Goal: Task Accomplishment & Management: Complete application form

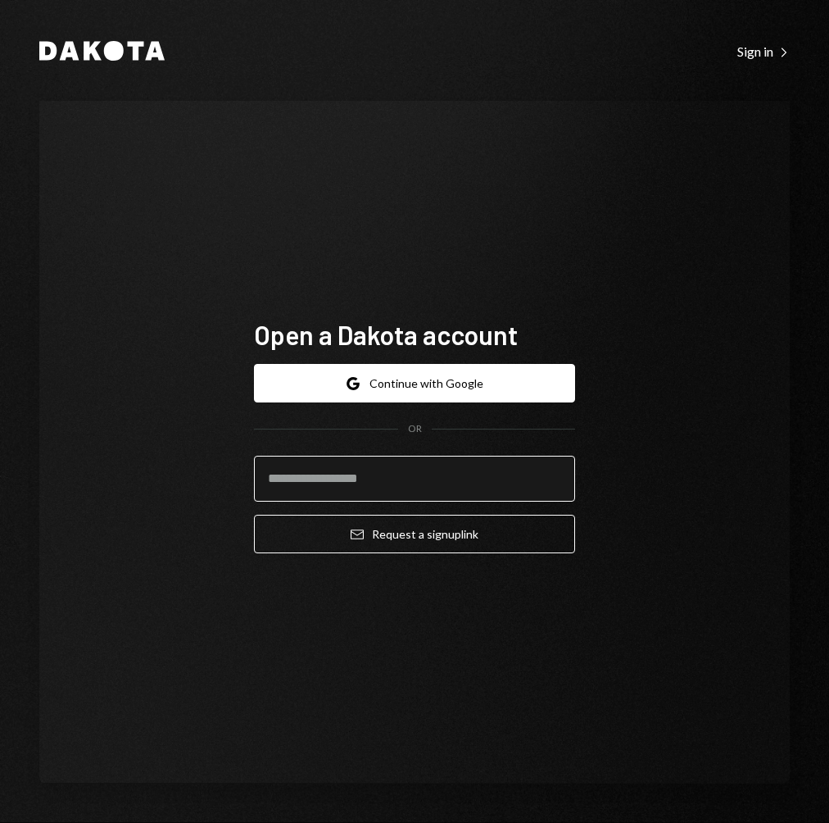
click at [362, 467] on input "email" at bounding box center [414, 479] width 321 height 46
type input "**********"
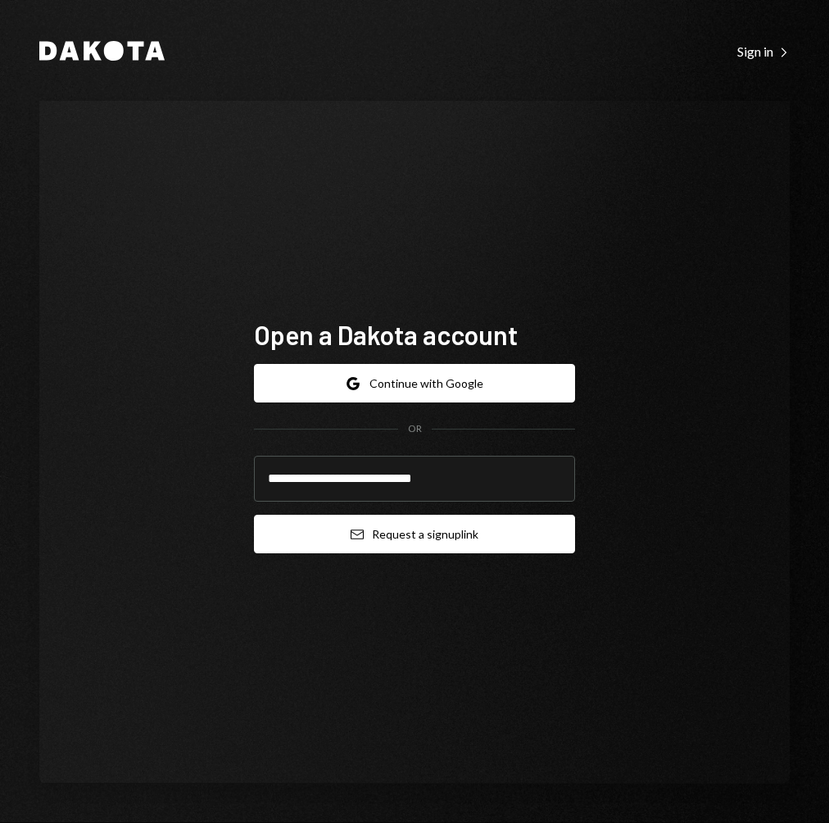
click at [393, 536] on button "Email Request a sign up link" at bounding box center [414, 534] width 321 height 39
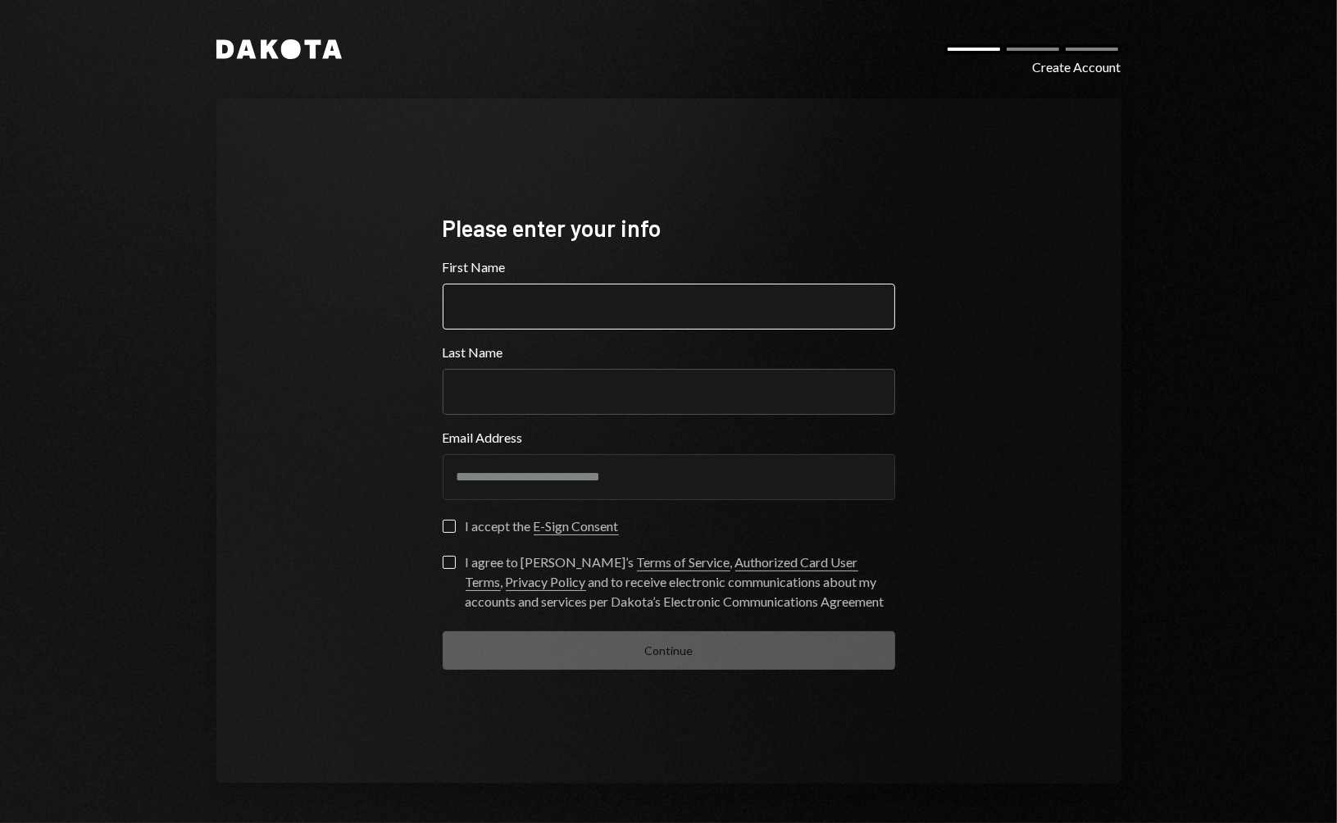
click at [586, 293] on input "First Name" at bounding box center [669, 307] width 452 height 46
type input "******"
click at [592, 391] on input "Last Name" at bounding box center [669, 392] width 452 height 46
type input "******"
click at [462, 527] on label "I accept the E-Sign Consent" at bounding box center [531, 528] width 176 height 16
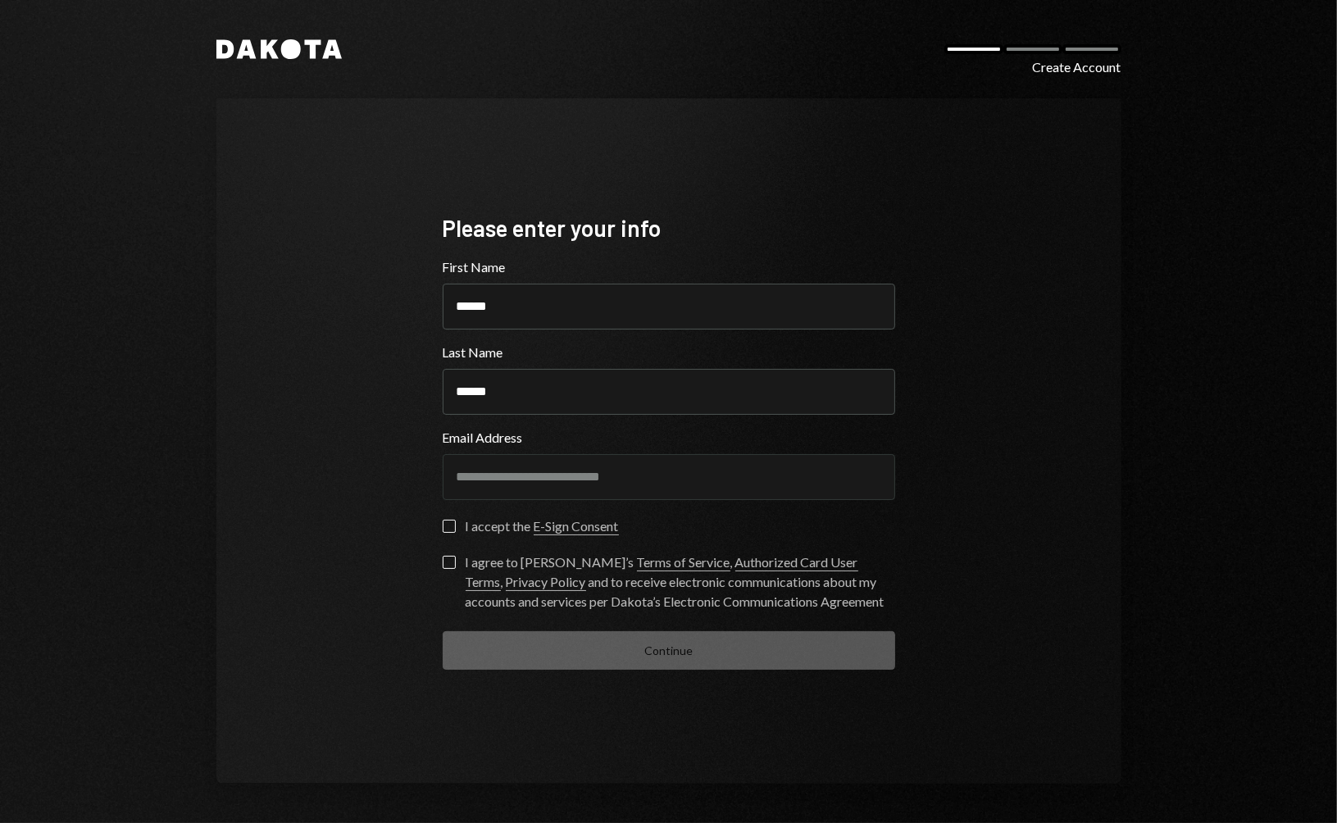
click at [456, 527] on button "I accept the E-Sign Consent" at bounding box center [449, 526] width 13 height 13
click at [438, 568] on div "**********" at bounding box center [669, 441] width 492 height 588
click at [443, 569] on label "I agree to [PERSON_NAME]’s Terms of Service , Authorized Card User Terms , Priv…" at bounding box center [669, 584] width 452 height 56
click at [443, 569] on button "I agree to [PERSON_NAME]’s Terms of Service , Authorized Card User Terms , Priv…" at bounding box center [449, 562] width 13 height 13
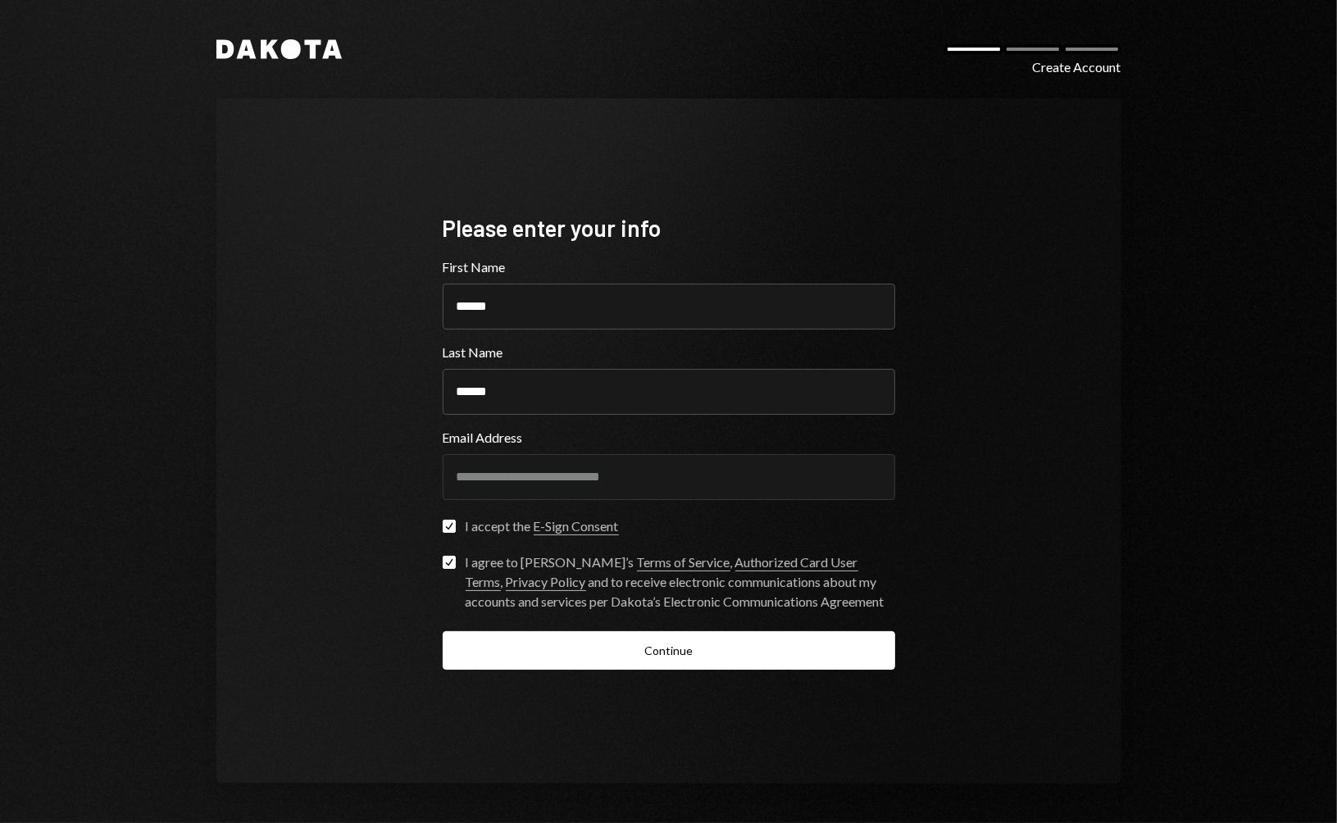
click at [490, 642] on button "Continue" at bounding box center [669, 650] width 452 height 39
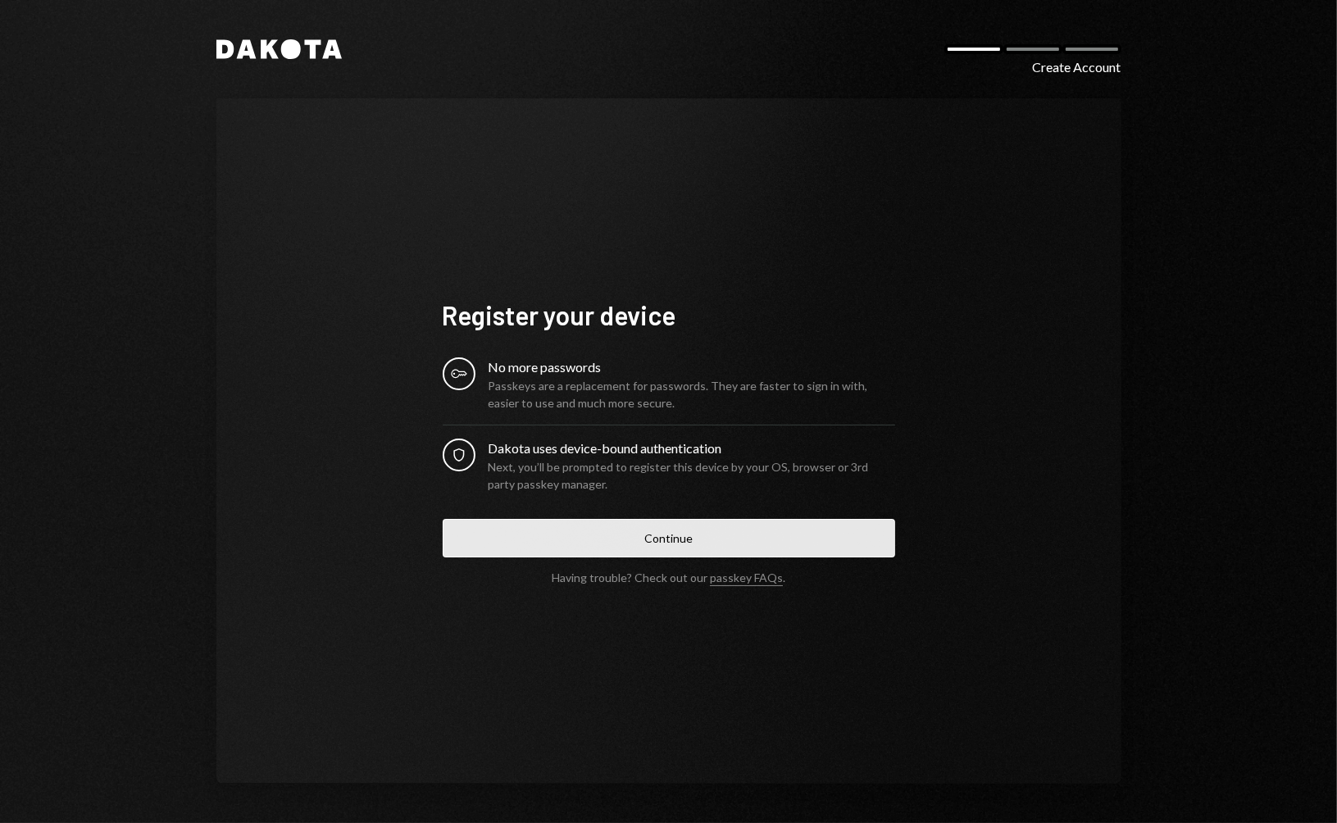
click at [633, 538] on button "Continue" at bounding box center [669, 538] width 452 height 39
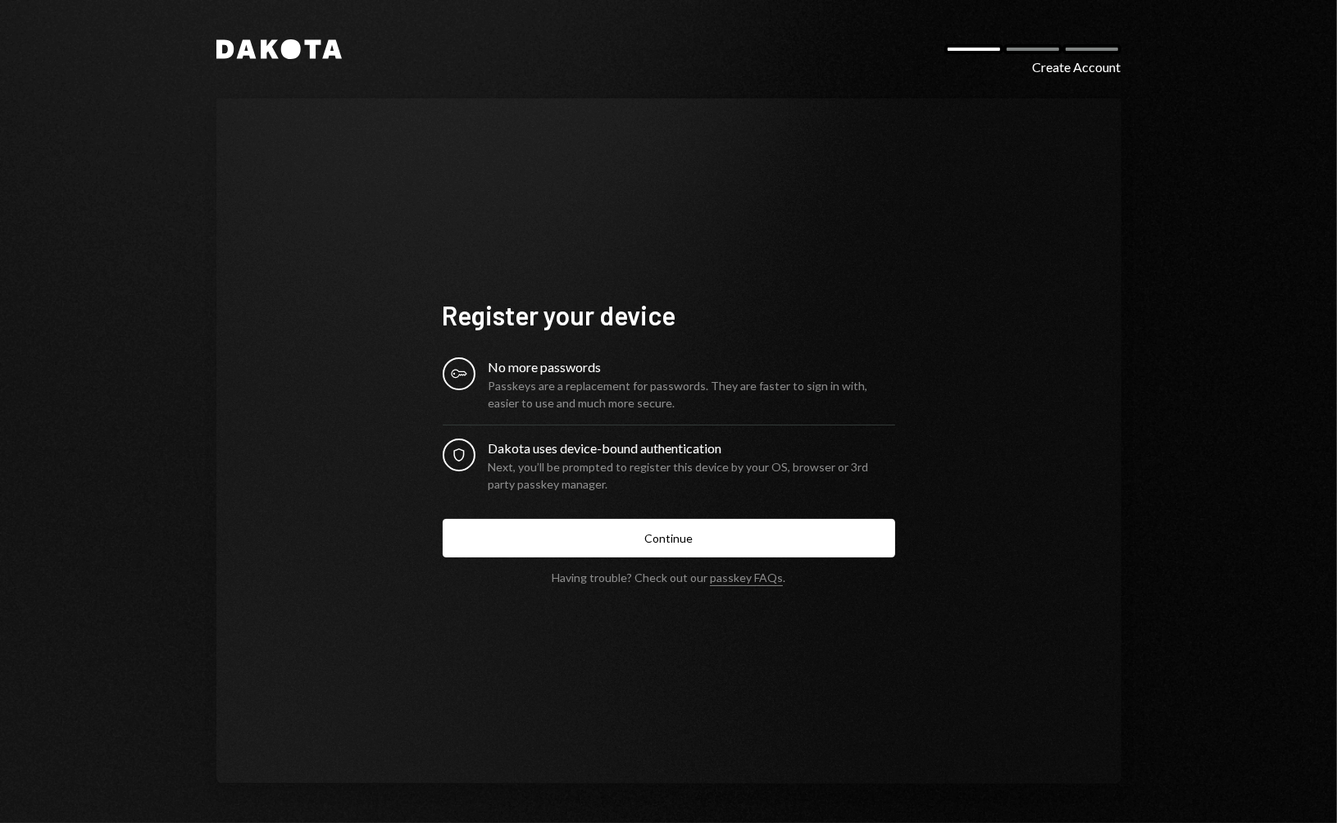
click at [575, 469] on div "Next, you’ll be prompted to register this device by your OS, browser or 3rd par…" at bounding box center [691, 475] width 406 height 34
click at [513, 438] on div "Dakota uses device-bound authentication" at bounding box center [691, 448] width 406 height 20
click at [510, 388] on div "Passkeys are a replacement for passwords. They are faster to sign in with, easi…" at bounding box center [691, 394] width 406 height 34
click at [516, 369] on div "No more passwords" at bounding box center [691, 367] width 406 height 20
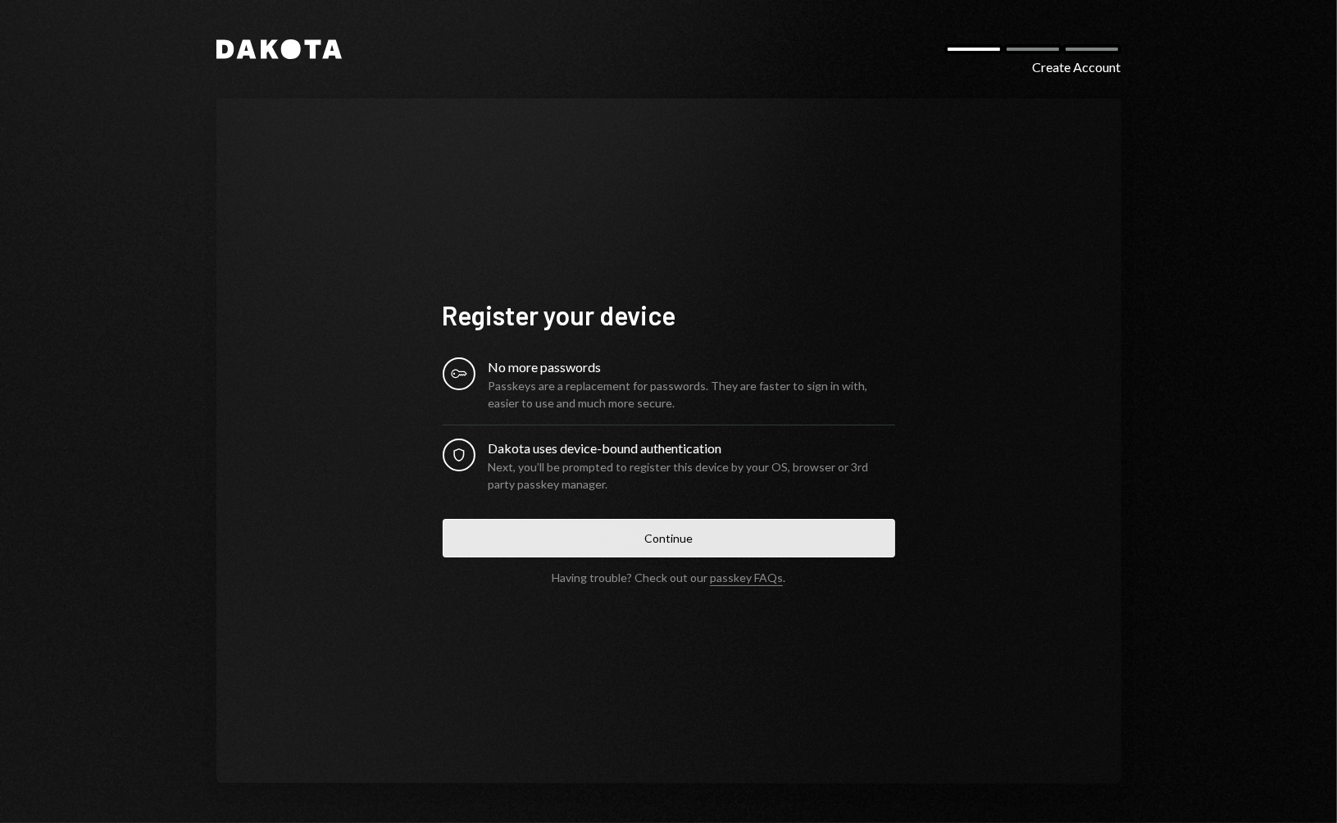
click at [677, 543] on button "Continue" at bounding box center [669, 538] width 452 height 39
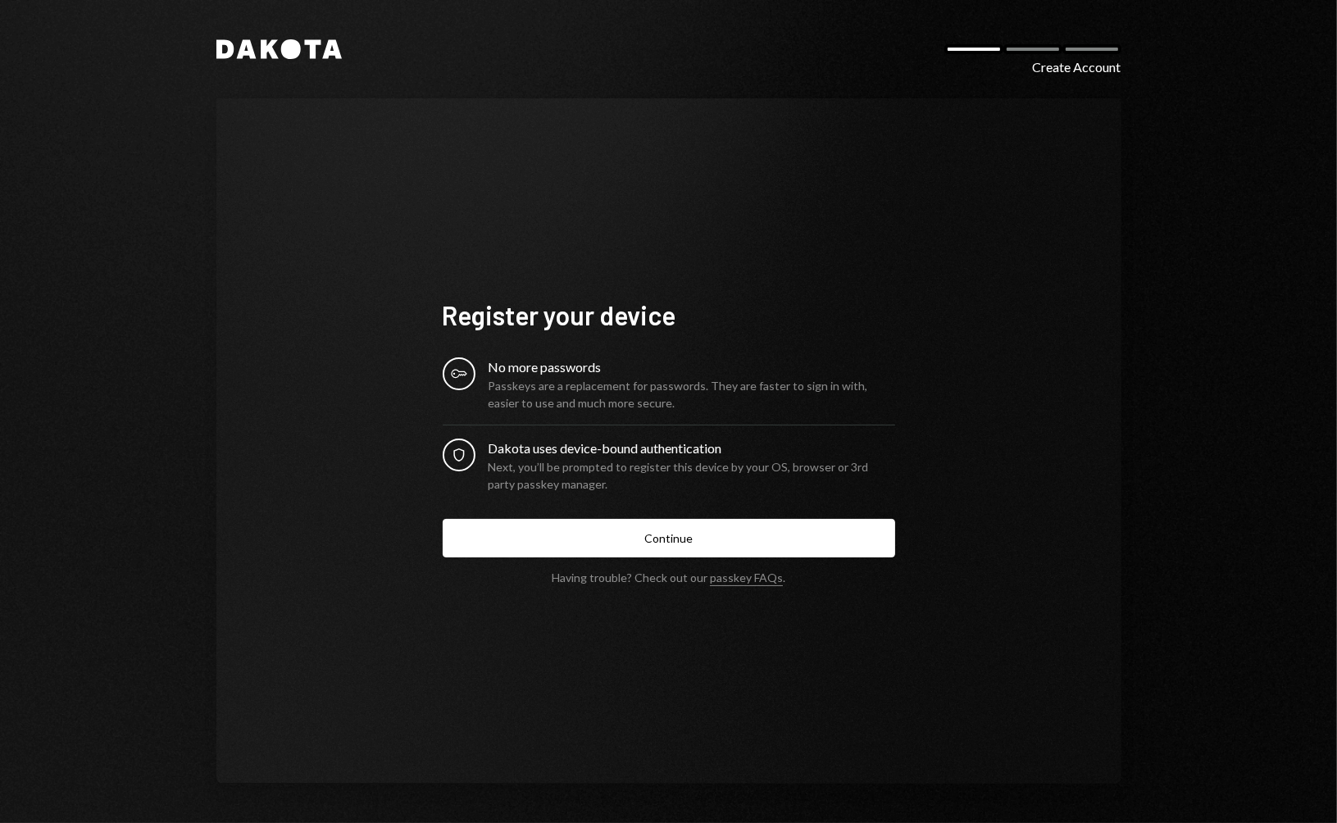
click at [886, 175] on div "Register your device Key No more passwords Passkeys are a replacement for passw…" at bounding box center [668, 440] width 905 height 685
click at [678, 352] on form "Register your device Key No more passwords Passkeys are a replacement for passw…" at bounding box center [669, 441] width 452 height 286
click at [579, 393] on div "Passkeys are a replacement for passwords. They are faster to sign in with, easi…" at bounding box center [691, 394] width 406 height 34
click at [541, 374] on div "No more passwords" at bounding box center [691, 367] width 406 height 20
drag, startPoint x: 431, startPoint y: 447, endPoint x: 452, endPoint y: 460, distance: 25.0
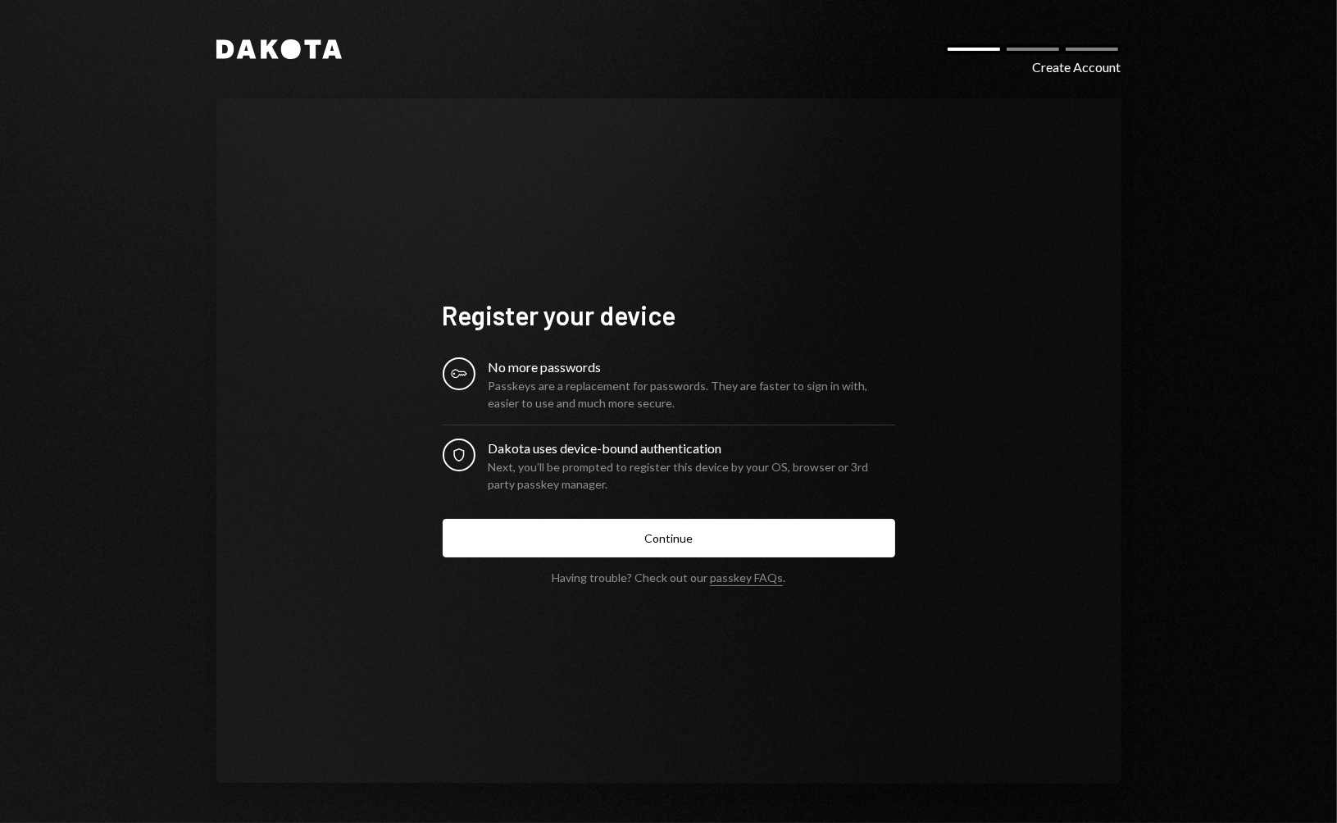
click at [434, 448] on div "Register your device Key No more passwords Passkeys are a replacement for passw…" at bounding box center [669, 441] width 492 height 417
click at [483, 463] on div "Security Dakota uses device-bound authentication Next, you’ll be prompted to re…" at bounding box center [669, 465] width 452 height 54
drag, startPoint x: 498, startPoint y: 460, endPoint x: 518, endPoint y: 457, distance: 19.8
click at [510, 458] on div "Next, you’ll be prompted to register this device by your OS, browser or 3rd par…" at bounding box center [691, 475] width 406 height 34
click at [519, 458] on div "Next, you’ll be prompted to register this device by your OS, browser or 3rd par…" at bounding box center [691, 475] width 406 height 34
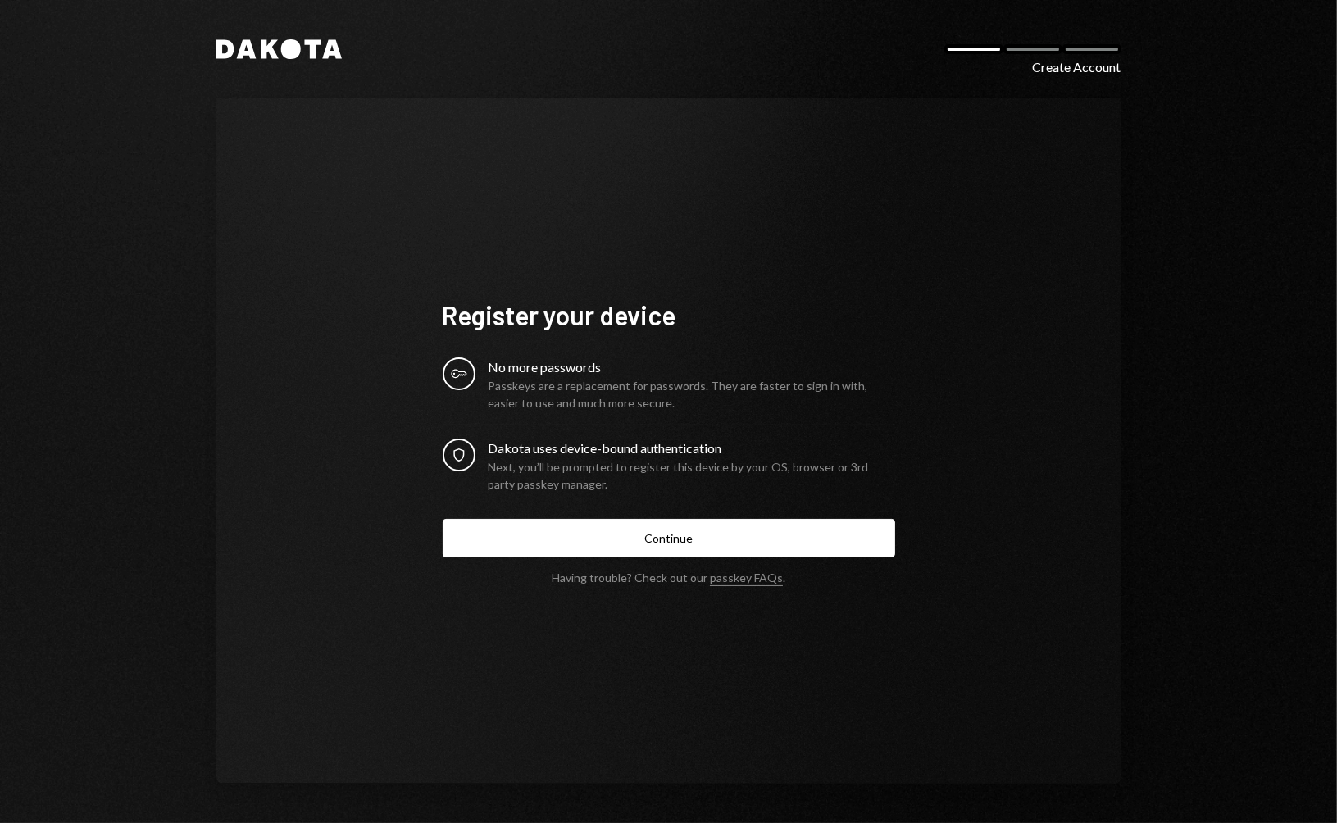
drag, startPoint x: 568, startPoint y: 411, endPoint x: 597, endPoint y: 404, distance: 29.4
click at [569, 410] on div "Passkeys are a replacement for passwords. They are faster to sign in with, easi…" at bounding box center [691, 394] width 406 height 34
click at [745, 578] on link "passkey FAQs" at bounding box center [746, 578] width 73 height 16
click at [641, 471] on div "Next, you’ll be prompted to register this device by your OS, browser or 3rd par…" at bounding box center [691, 475] width 406 height 34
click at [619, 456] on div "Dakota uses device-bound authentication" at bounding box center [691, 448] width 406 height 20
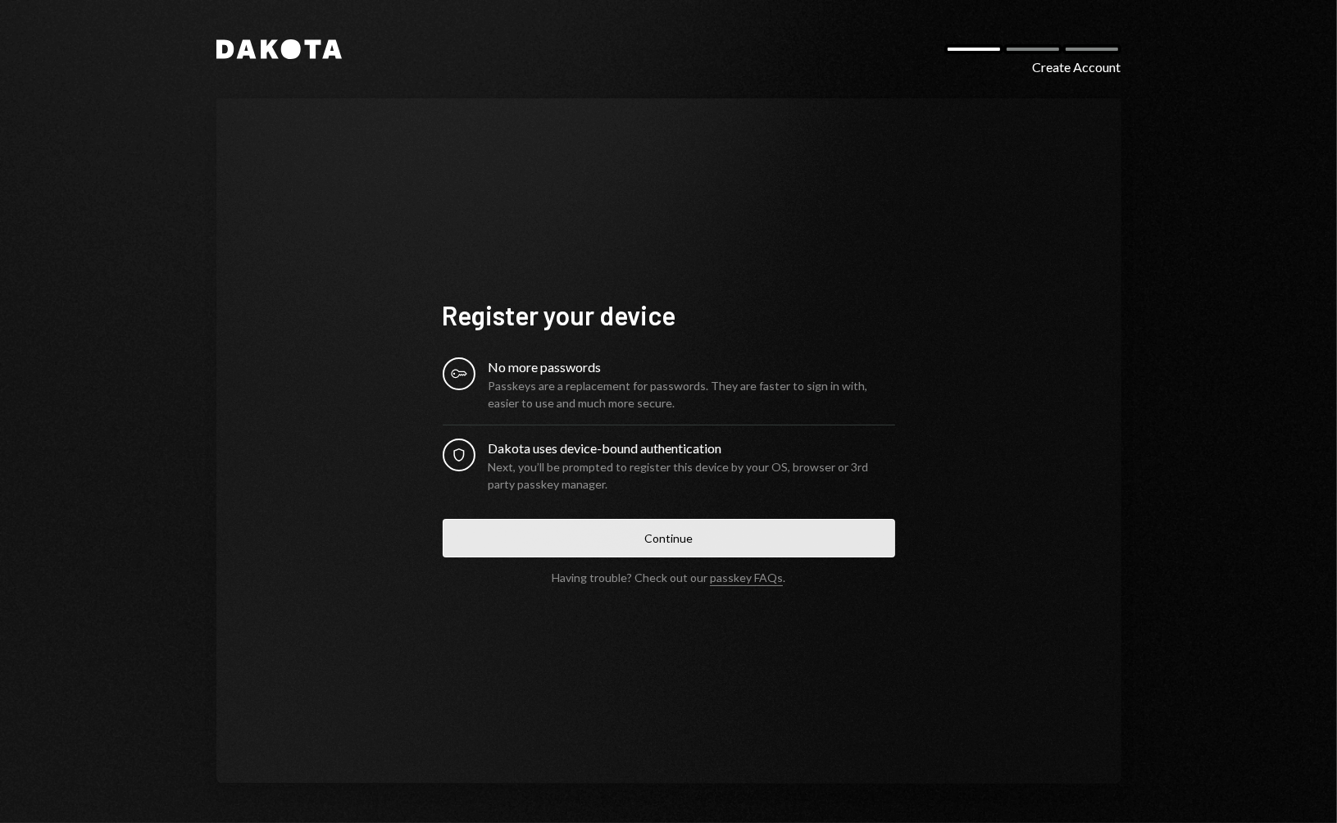
click at [626, 541] on button "Continue" at bounding box center [669, 538] width 452 height 39
click at [616, 532] on button "Continue" at bounding box center [669, 538] width 452 height 39
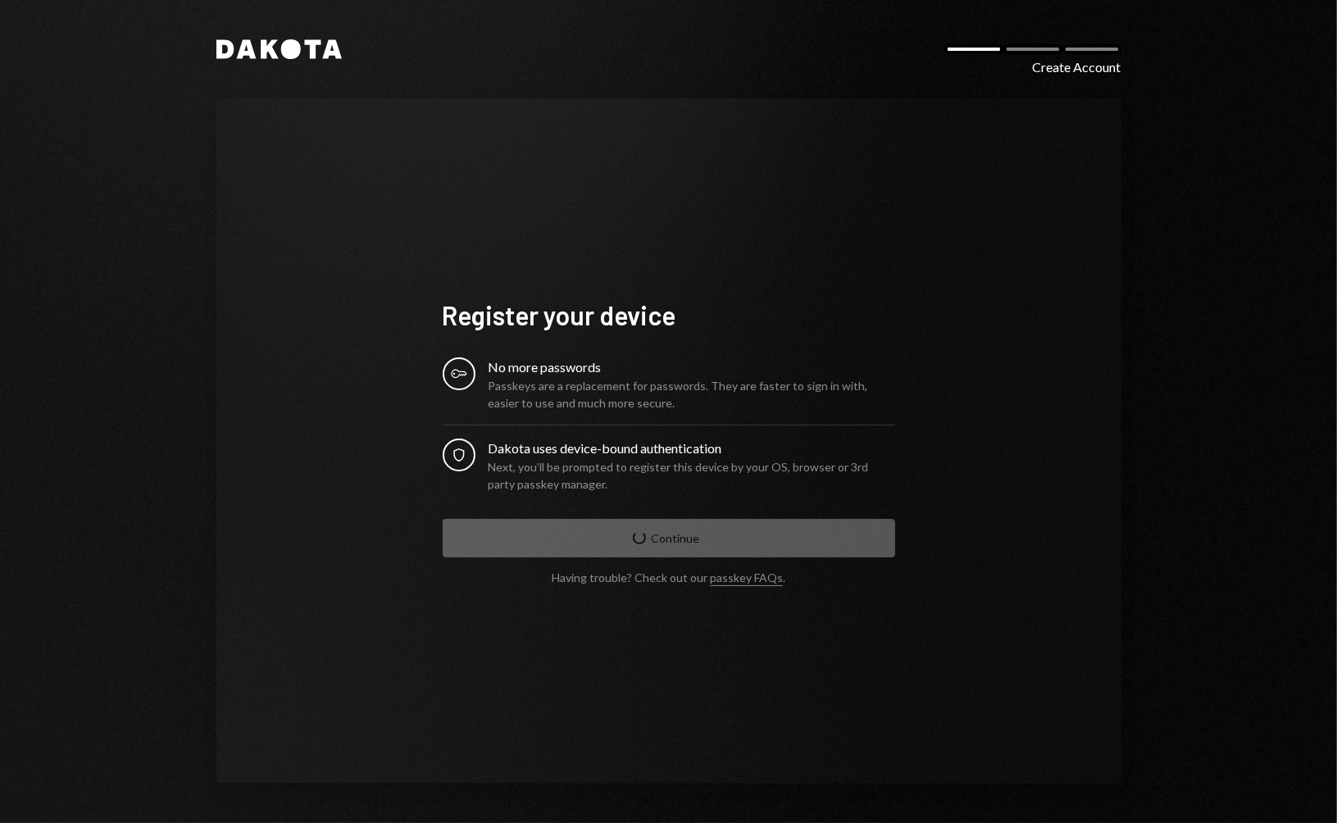
click at [719, 473] on div "Next, you’ll be prompted to register this device by your OS, browser or 3rd par…" at bounding box center [691, 475] width 406 height 34
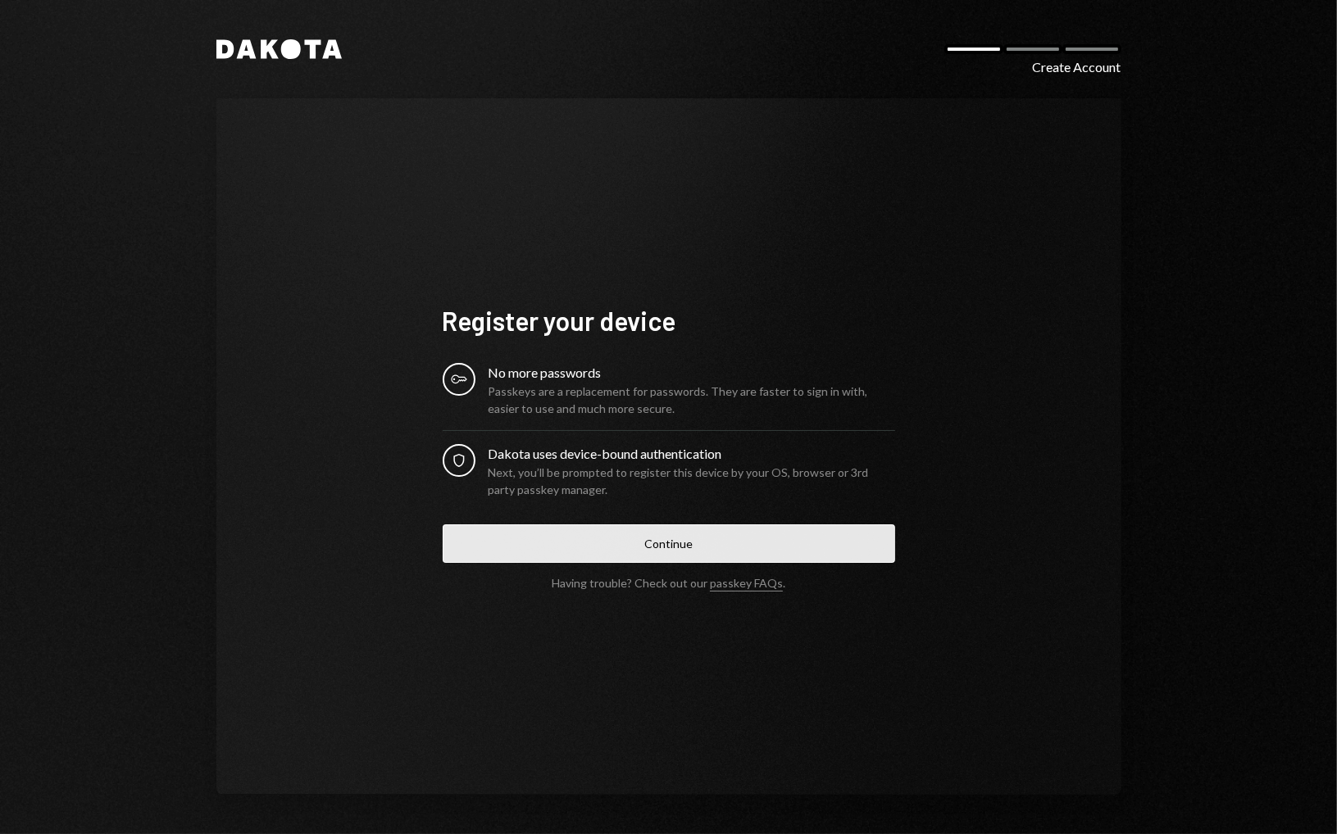
click at [630, 538] on button "Continue" at bounding box center [669, 543] width 452 height 39
click at [624, 534] on button "Continue" at bounding box center [669, 543] width 452 height 39
click at [699, 524] on button "Continue" at bounding box center [669, 543] width 452 height 39
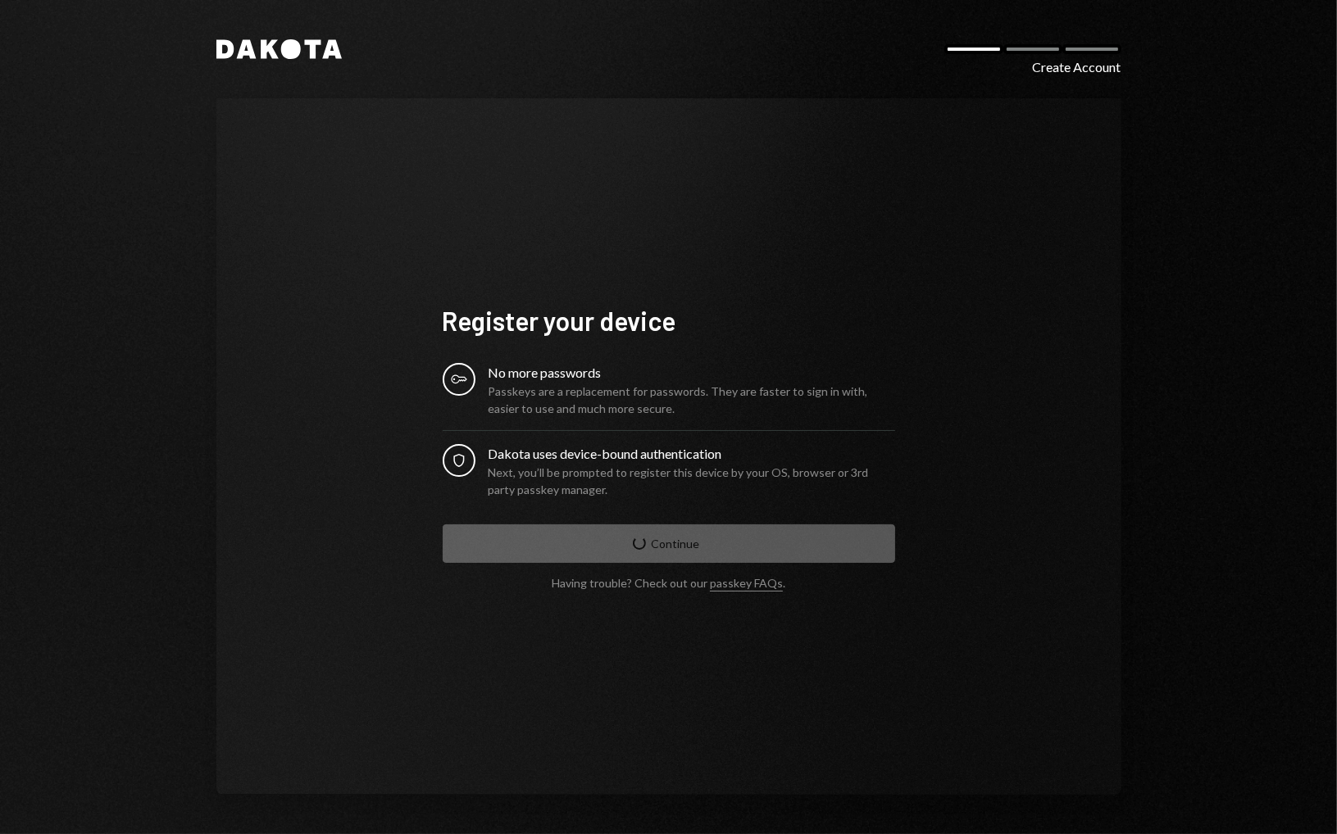
click at [697, 542] on form "Register your device Key No more passwords Passkeys are a replacement for passw…" at bounding box center [669, 447] width 452 height 286
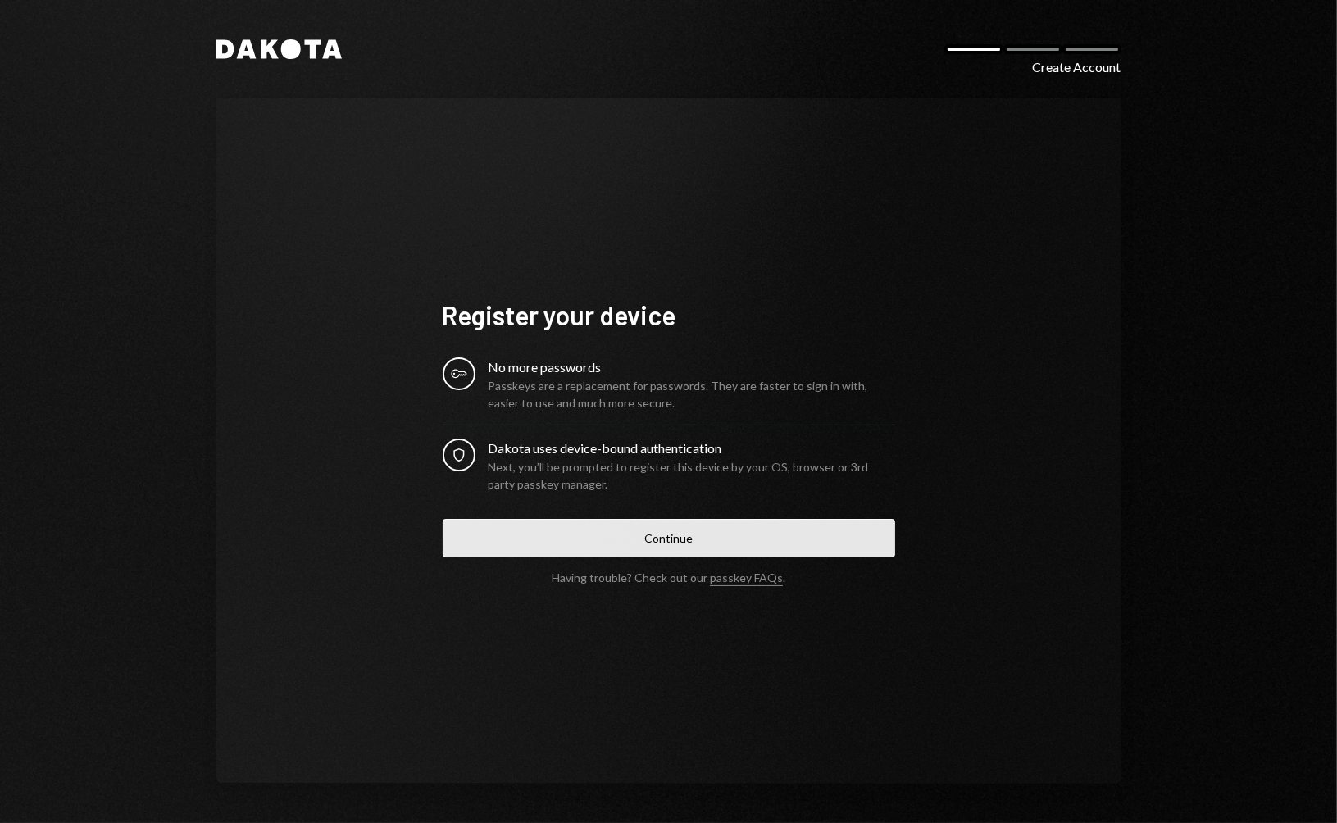
click at [735, 537] on button "Continue" at bounding box center [669, 538] width 452 height 39
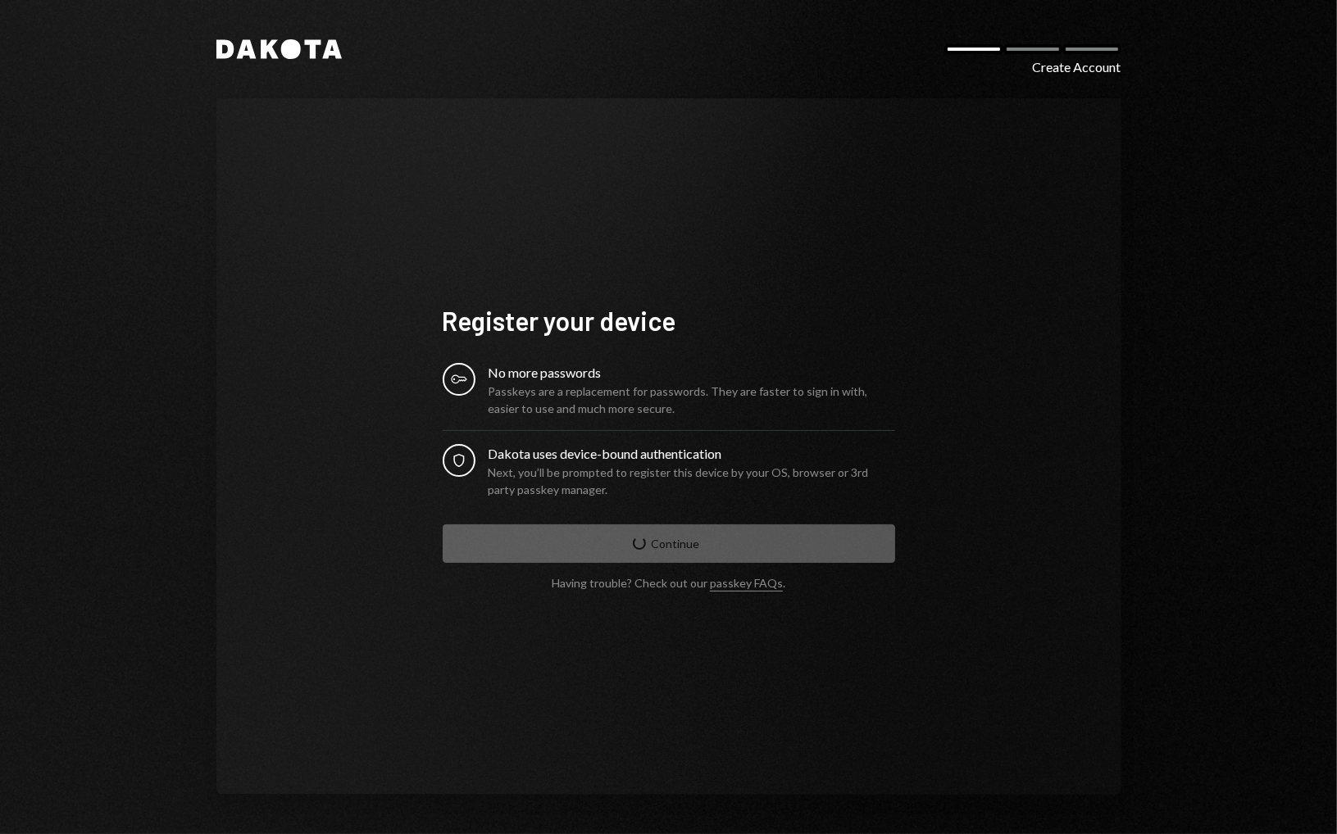
click at [704, 529] on form "Register your device Key No more passwords Passkeys are a replacement for passw…" at bounding box center [669, 447] width 452 height 286
click at [749, 387] on div "Passkeys are a replacement for passwords. They are faster to sign in with, easi…" at bounding box center [691, 400] width 406 height 34
click at [724, 335] on form "Register your device Key No more passwords Passkeys are a replacement for passw…" at bounding box center [669, 447] width 452 height 286
click at [548, 293] on div "Register your device Key No more passwords Passkeys are a replacement for passw…" at bounding box center [669, 446] width 492 height 417
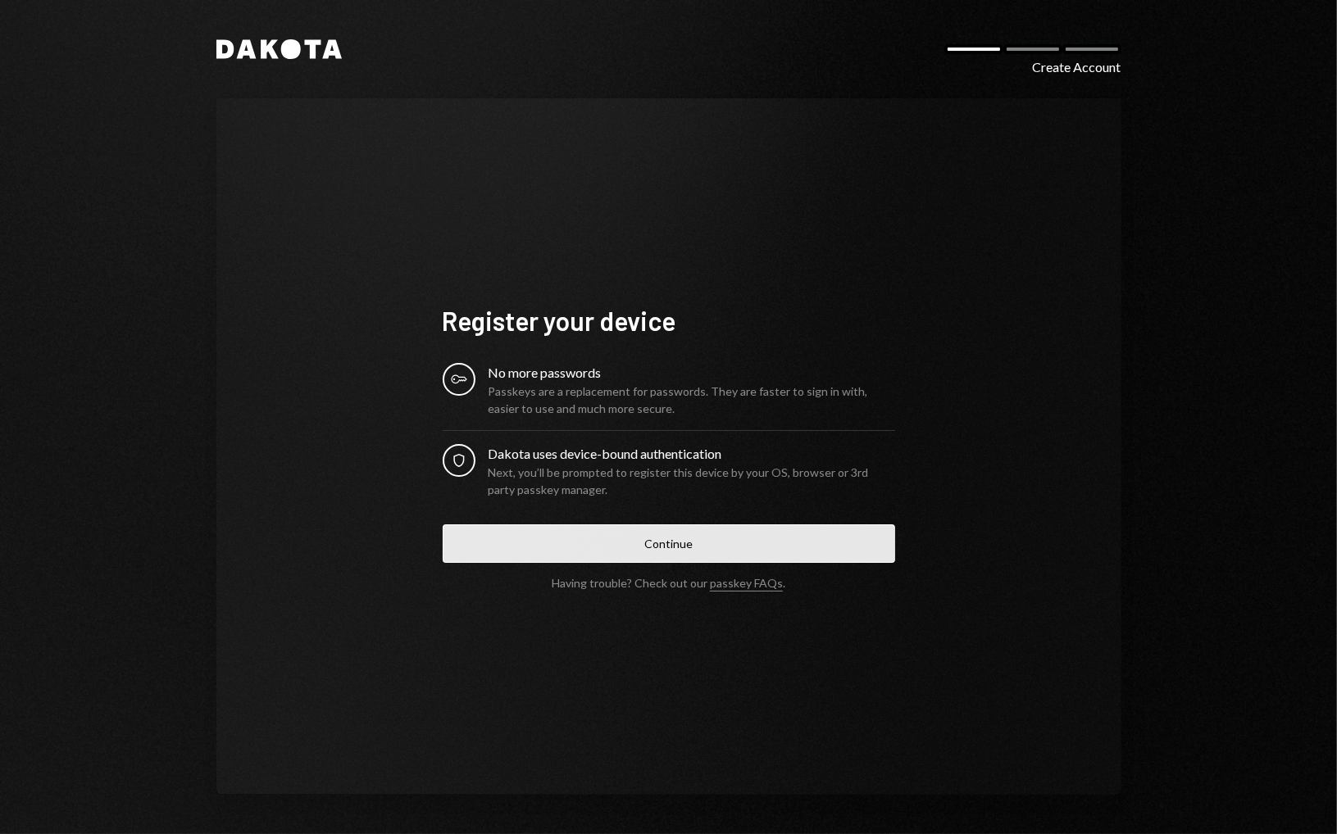
click at [638, 537] on button "Continue" at bounding box center [669, 543] width 452 height 39
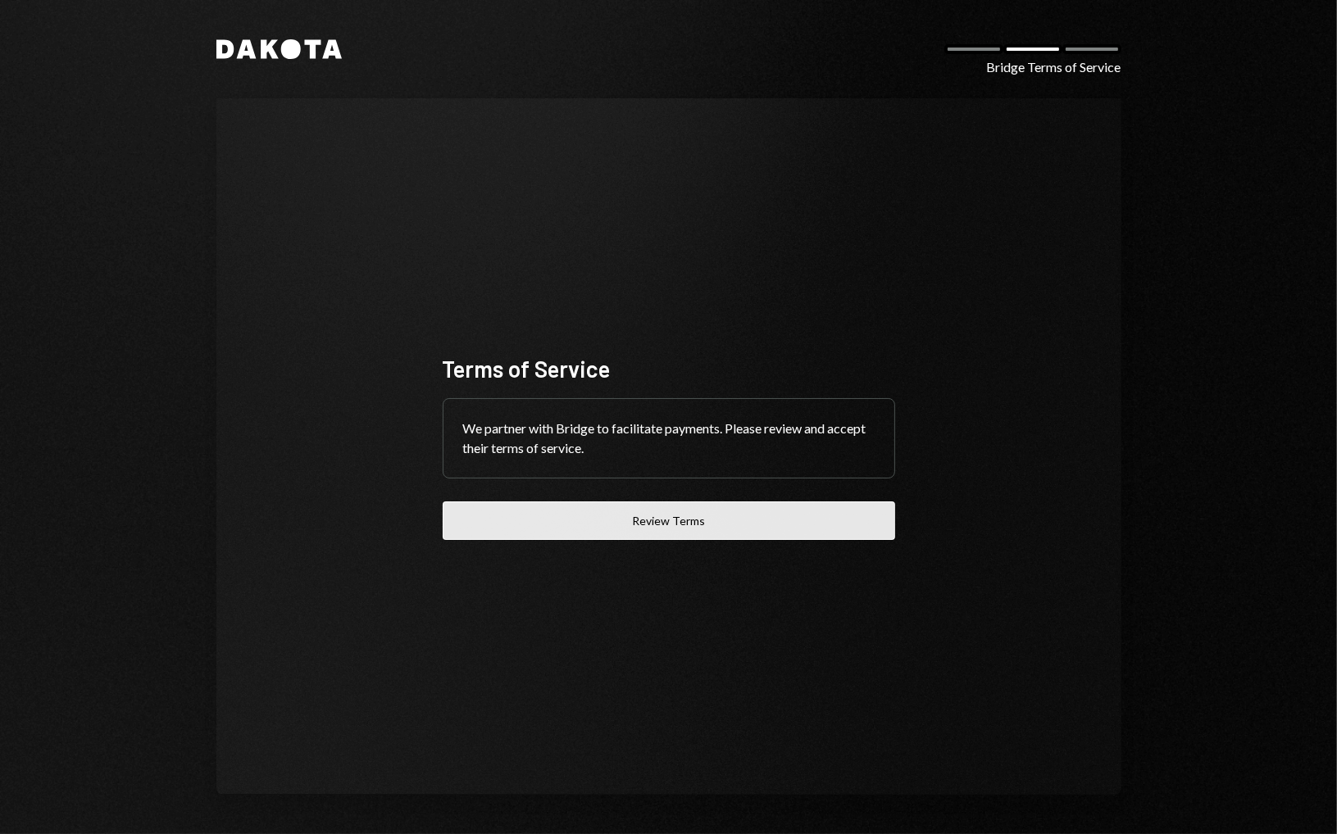
click at [624, 531] on button "Review Terms" at bounding box center [669, 521] width 452 height 39
click at [625, 507] on button "Review Terms" at bounding box center [669, 521] width 452 height 39
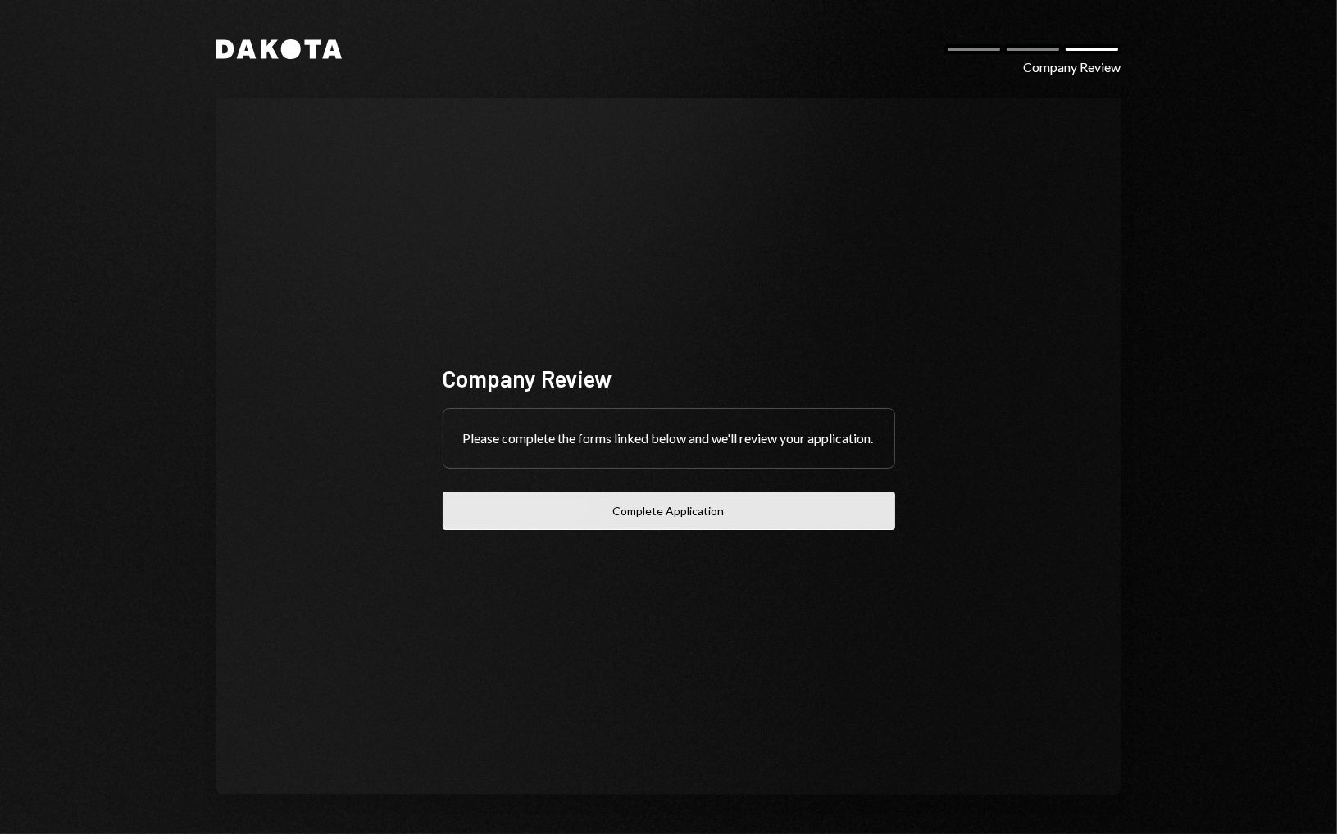
click at [679, 529] on button "Complete Application" at bounding box center [669, 511] width 452 height 39
